Goal: Information Seeking & Learning: Learn about a topic

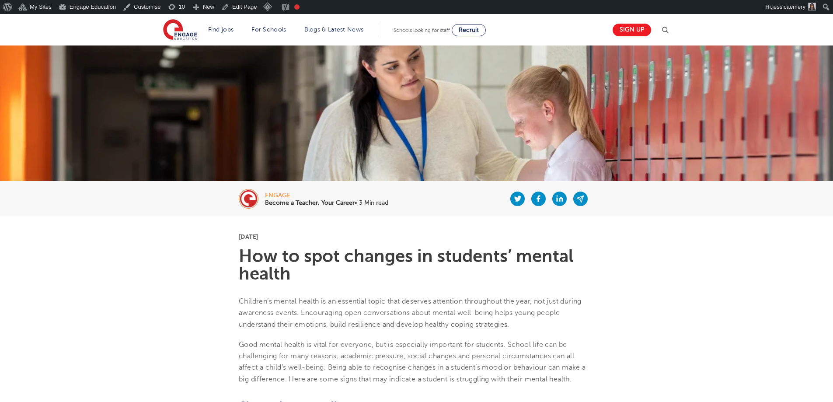
scroll to position [87, 0]
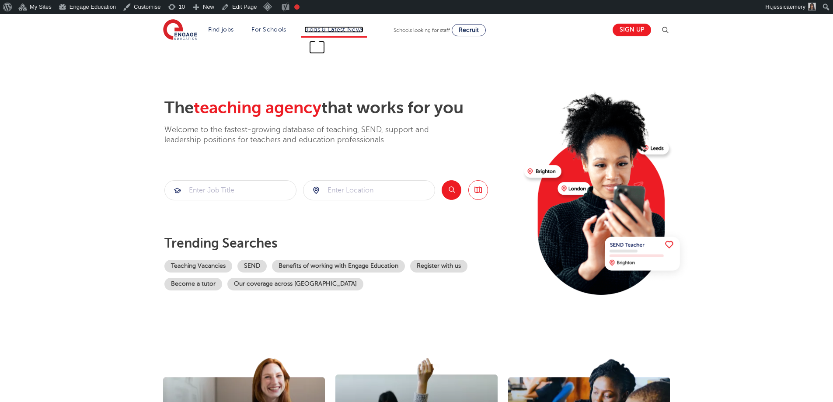
click at [348, 28] on link "Blogs & Latest News" at bounding box center [333, 29] width 59 height 7
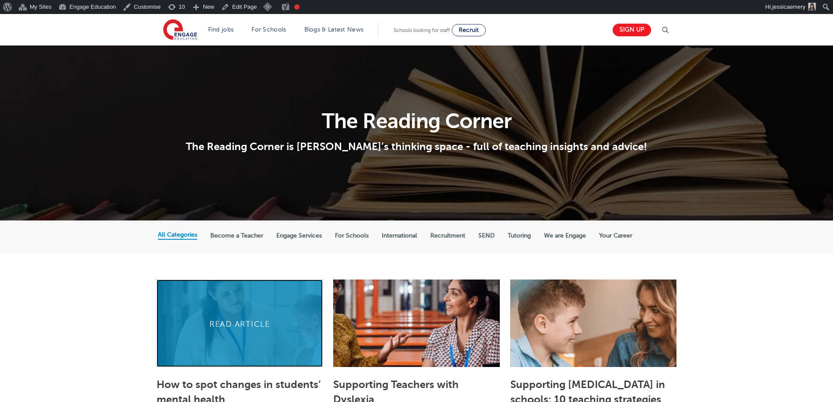
click at [226, 300] on link at bounding box center [239, 322] width 166 height 87
